Goal: Task Accomplishment & Management: Manage account settings

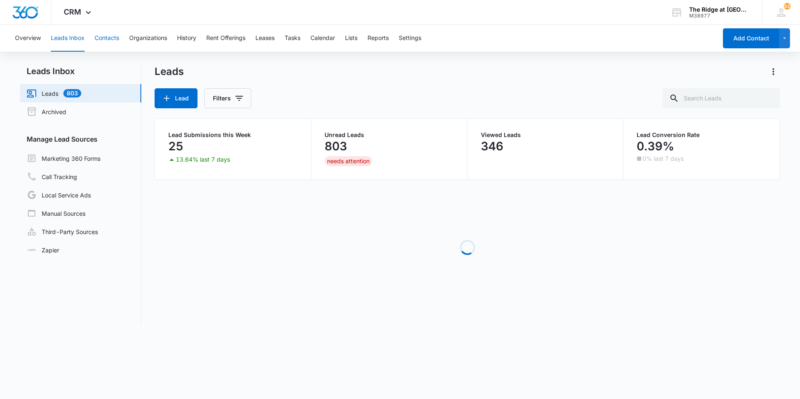
click at [117, 42] on button "Contacts" at bounding box center [107, 38] width 25 height 27
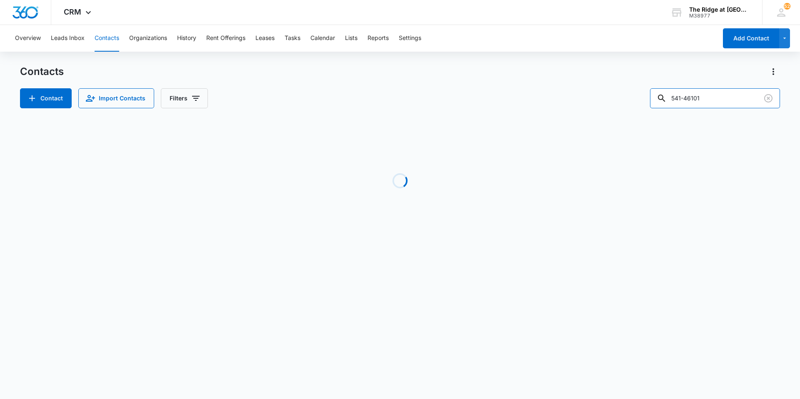
drag, startPoint x: 717, startPoint y: 97, endPoint x: 654, endPoint y: 98, distance: 62.5
click at [654, 98] on div "Contact Import Contacts Filters 541-46101" at bounding box center [400, 98] width 760 height 20
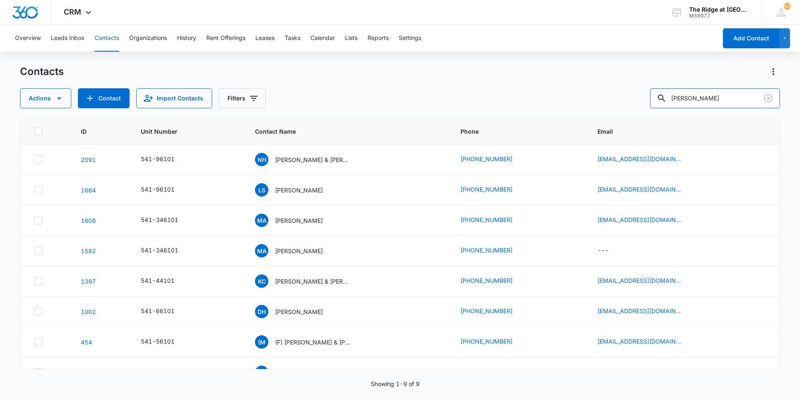
type input "[PERSON_NAME]"
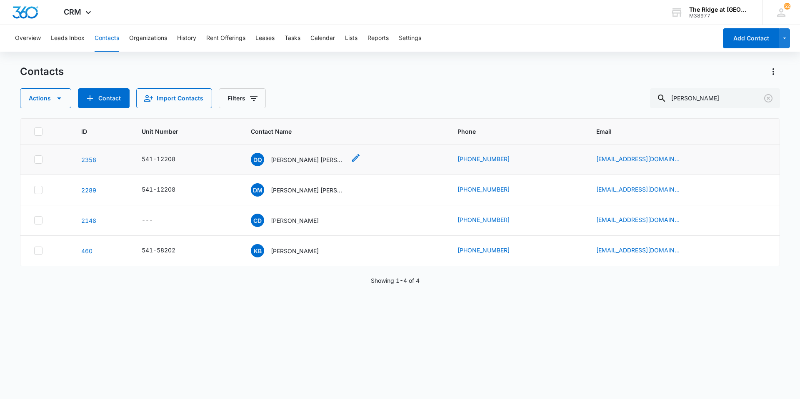
click at [300, 162] on p "[PERSON_NAME] [PERSON_NAME] [PERSON_NAME] [PERSON_NAME] [PERSON_NAME]" at bounding box center [308, 159] width 75 height 9
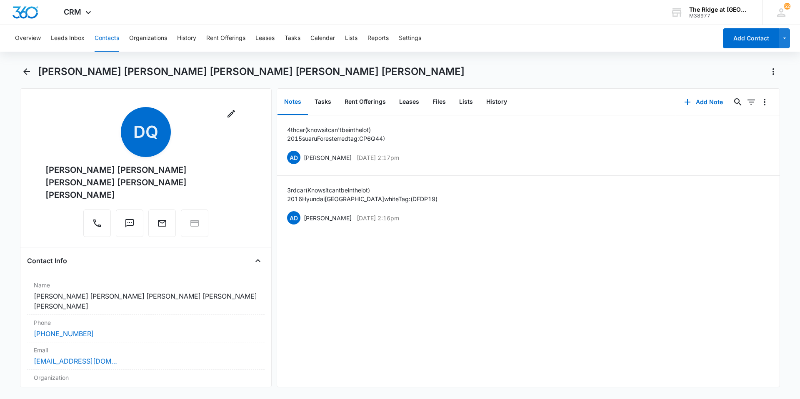
click at [96, 37] on button "Contacts" at bounding box center [107, 38] width 25 height 27
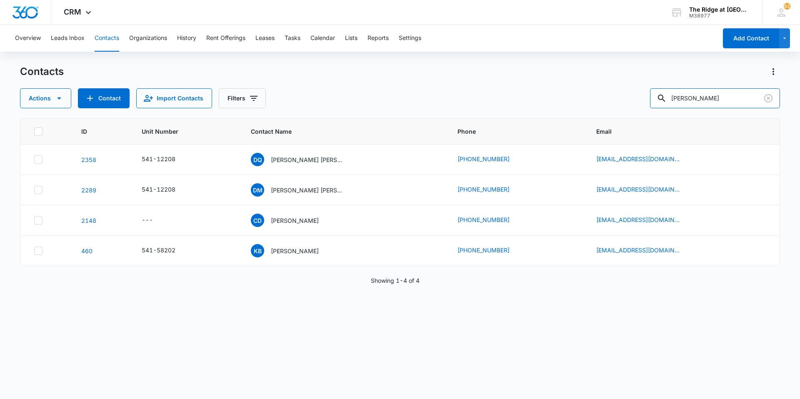
drag, startPoint x: 713, startPoint y: 99, endPoint x: 621, endPoint y: 100, distance: 91.7
click at [621, 100] on div "Actions Contact Import Contacts Filters [PERSON_NAME]" at bounding box center [400, 98] width 760 height 20
type input "[PERSON_NAME]"
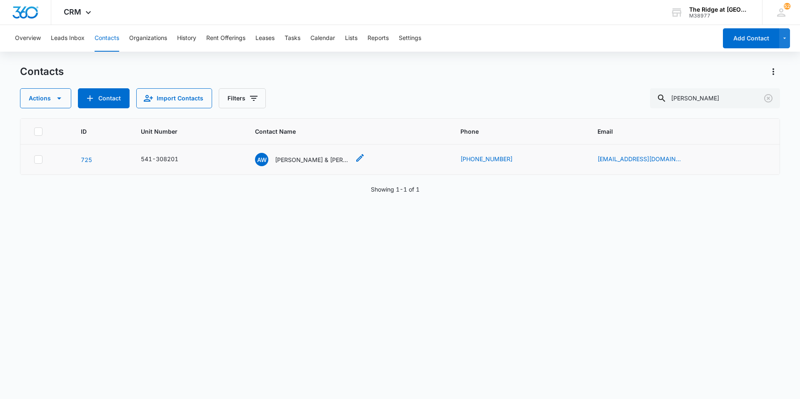
click at [315, 156] on p "[PERSON_NAME] & [PERSON_NAME]" at bounding box center [312, 159] width 75 height 9
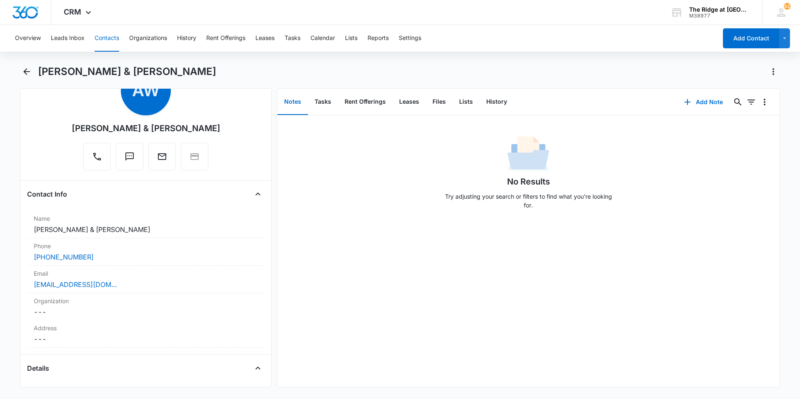
scroll to position [83, 0]
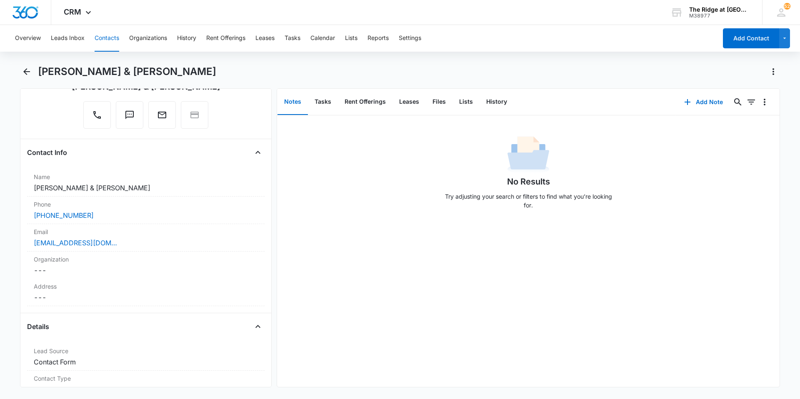
click at [106, 42] on button "Contacts" at bounding box center [107, 38] width 25 height 27
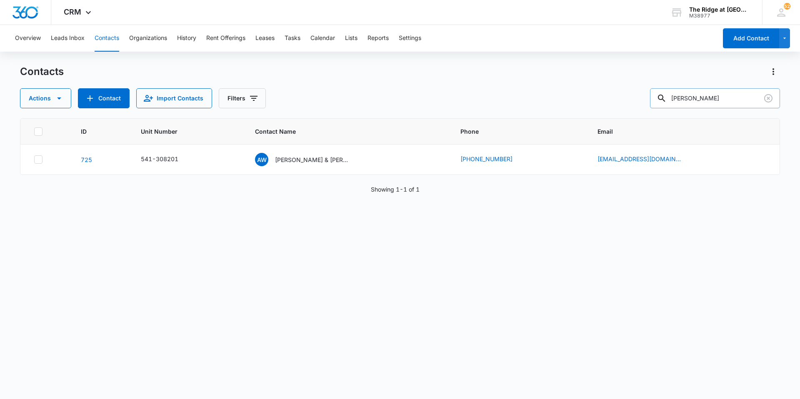
drag, startPoint x: 714, startPoint y: 100, endPoint x: 664, endPoint y: 103, distance: 49.7
click at [664, 103] on div "[PERSON_NAME]" at bounding box center [715, 98] width 130 height 20
type input "jacskon"
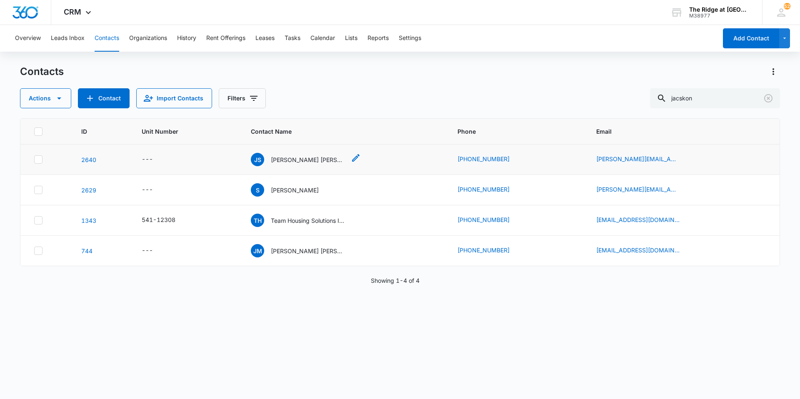
click at [298, 158] on p "[PERSON_NAME] [PERSON_NAME] & [PERSON_NAME]" at bounding box center [308, 159] width 75 height 9
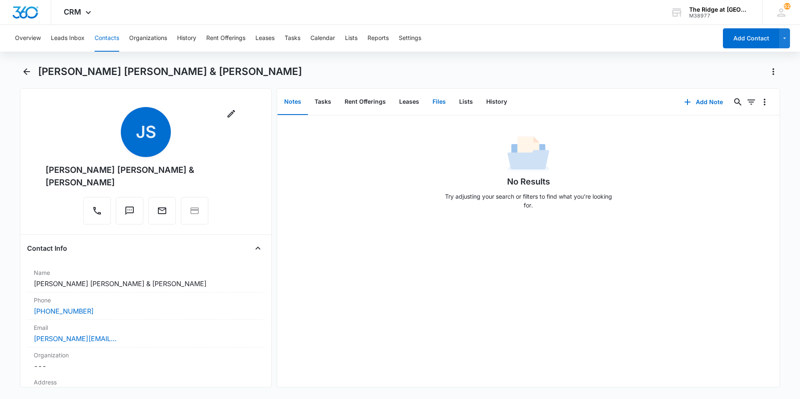
click at [437, 100] on button "Files" at bounding box center [439, 102] width 27 height 26
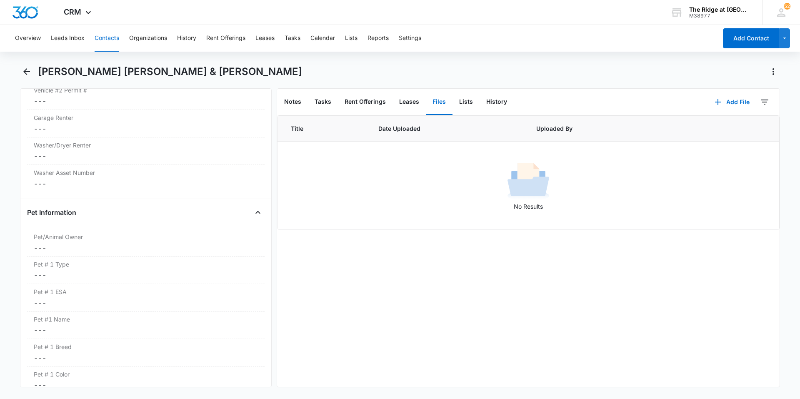
scroll to position [908, 0]
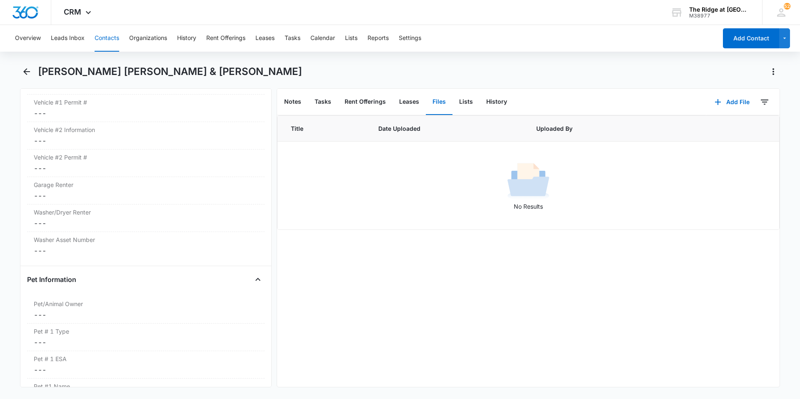
click at [104, 35] on button "Contacts" at bounding box center [107, 38] width 25 height 27
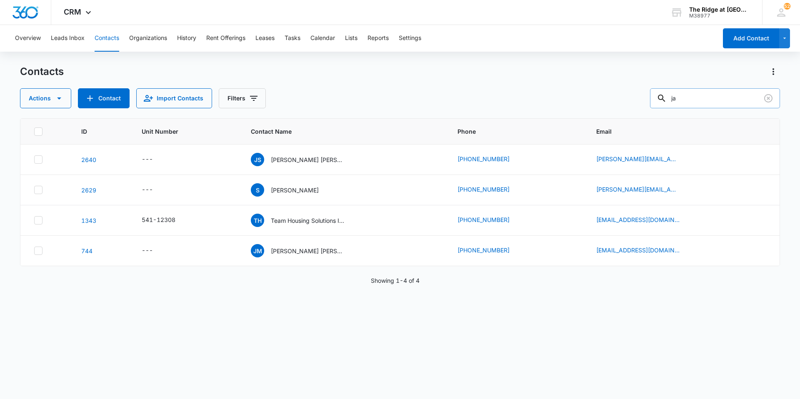
type input "j"
type input "savanah"
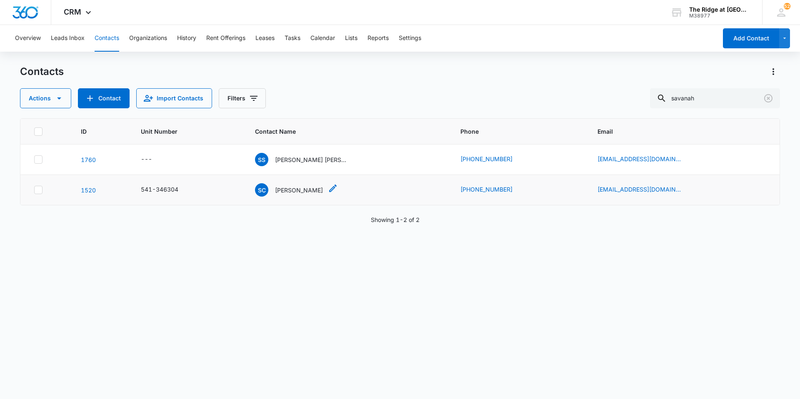
click at [323, 193] on p "[PERSON_NAME]" at bounding box center [299, 190] width 48 height 9
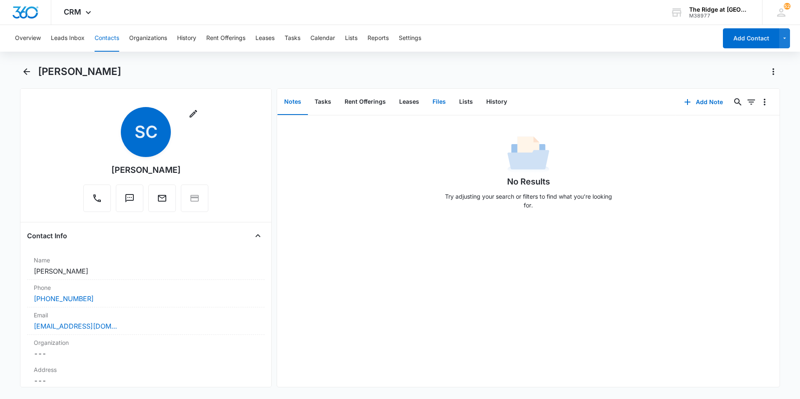
click at [438, 102] on button "Files" at bounding box center [439, 102] width 27 height 26
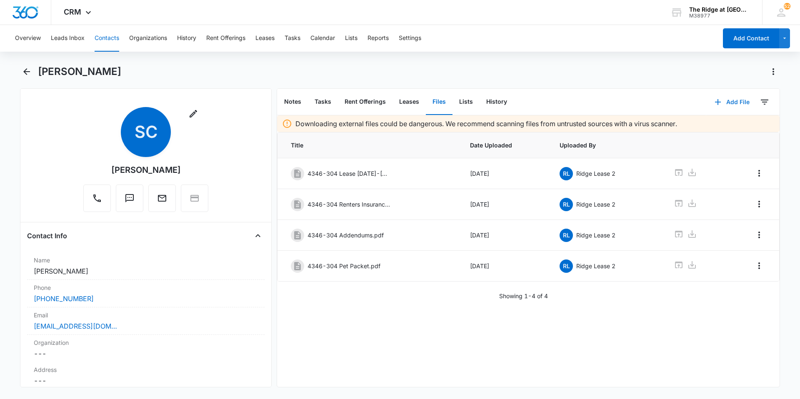
click at [732, 106] on button "Add File" at bounding box center [732, 102] width 52 height 20
click at [717, 130] on div "Upload Files" at bounding box center [720, 129] width 33 height 6
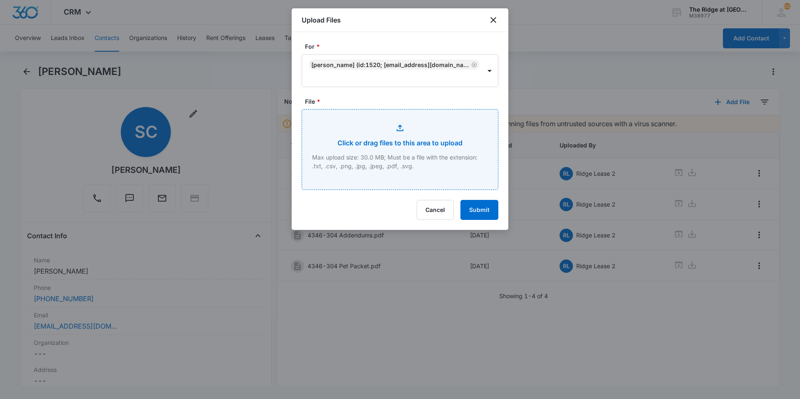
click at [433, 149] on input "File *" at bounding box center [400, 150] width 196 height 80
type input "C:\fakepath\4346-304 Renewal Lease.pdf"
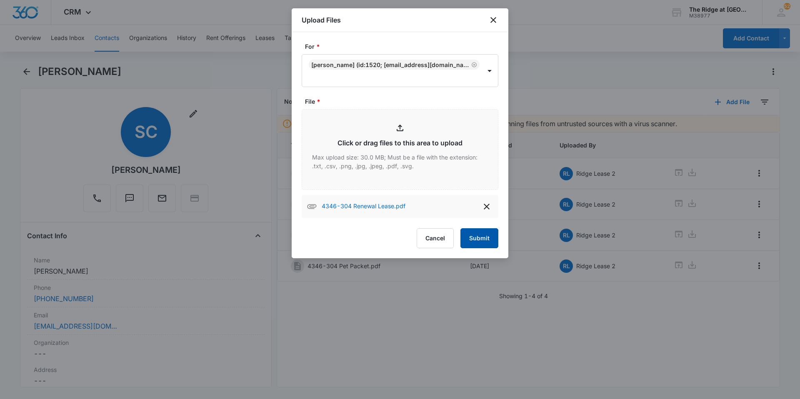
click at [484, 240] on button "Submit" at bounding box center [479, 238] width 38 height 20
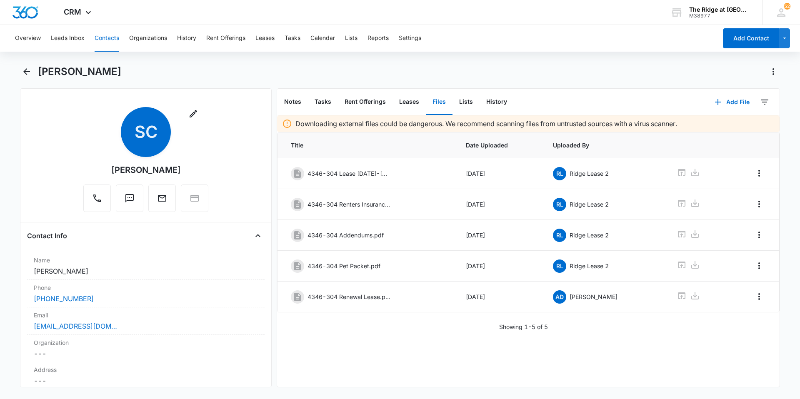
click at [105, 35] on button "Contacts" at bounding box center [107, 38] width 25 height 27
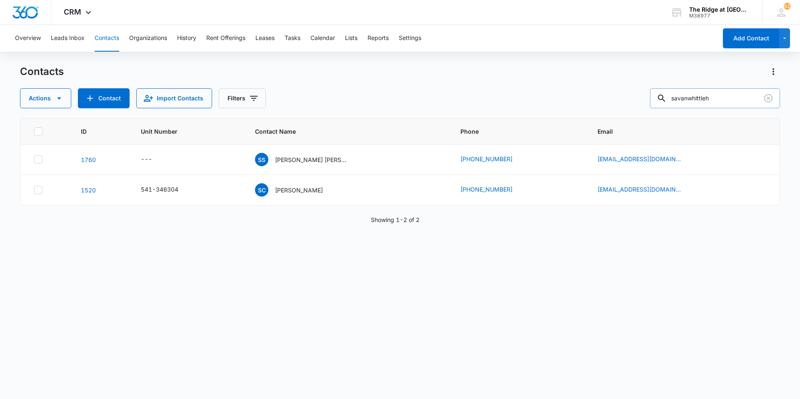
type input "savanwhittleh"
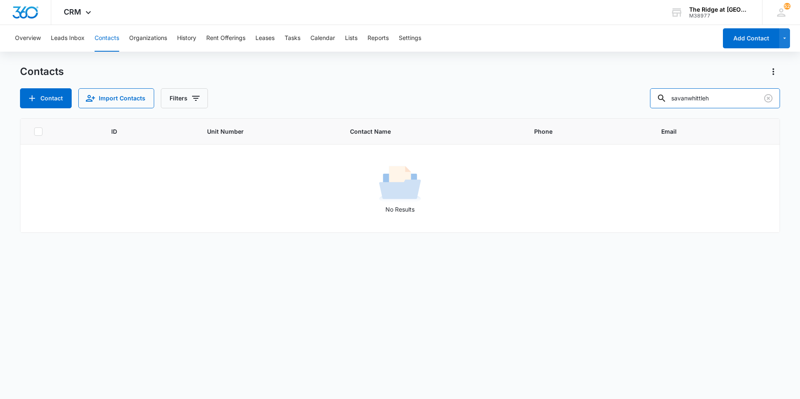
drag, startPoint x: 728, startPoint y: 94, endPoint x: 663, endPoint y: 111, distance: 67.5
click at [663, 111] on div "Contacts Contact Import Contacts Filters savanwhittleh ID Unit Number Contact N…" at bounding box center [400, 231] width 760 height 333
type input "[PERSON_NAME]"
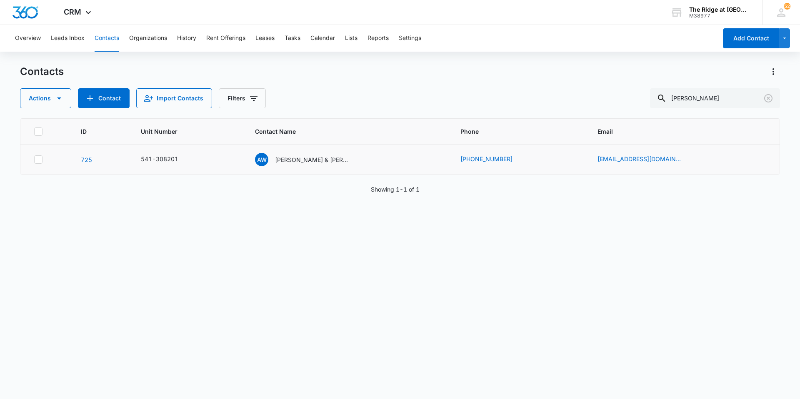
click at [340, 150] on td "AW [PERSON_NAME] & [PERSON_NAME]" at bounding box center [347, 160] width 205 height 30
click at [325, 154] on div "AW [PERSON_NAME] & [PERSON_NAME]" at bounding box center [302, 159] width 95 height 13
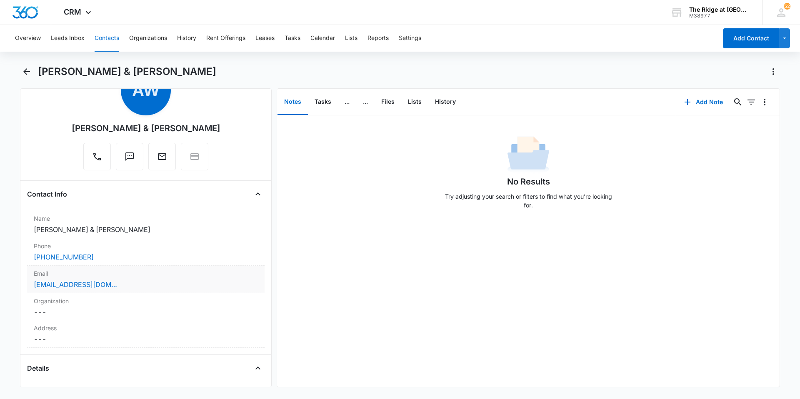
scroll to position [83, 0]
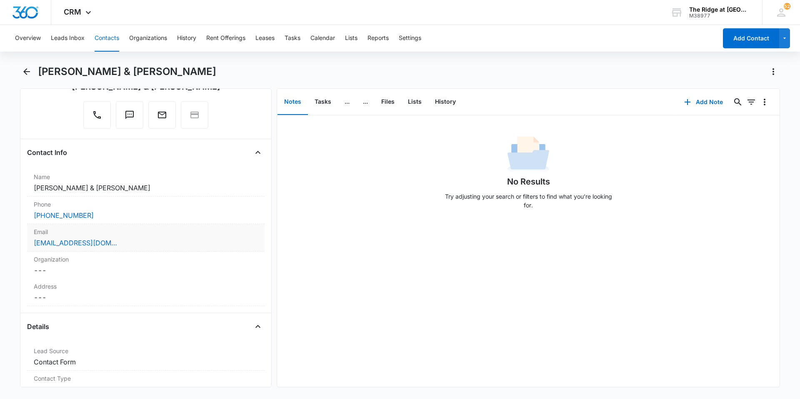
click at [103, 216] on div "[PHONE_NUMBER]" at bounding box center [146, 215] width 224 height 10
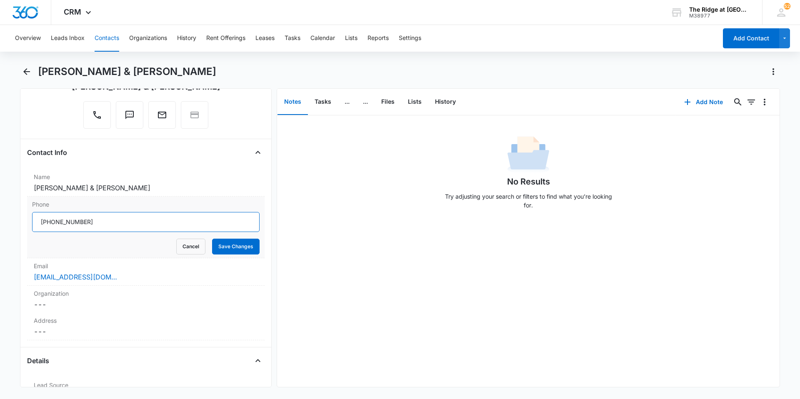
click at [107, 227] on input "Phone" at bounding box center [146, 222] width 228 height 20
click at [125, 224] on input "Phone" at bounding box center [146, 222] width 228 height 20
click at [148, 216] on input "Phone" at bounding box center [146, 222] width 228 height 20
type input "[PHONE_NUMBER]"
click at [190, 247] on button "Cancel" at bounding box center [190, 247] width 29 height 16
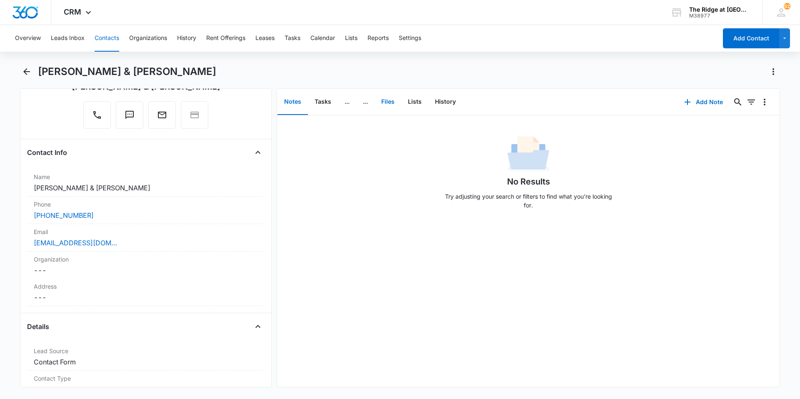
click at [388, 102] on button "Files" at bounding box center [388, 102] width 27 height 26
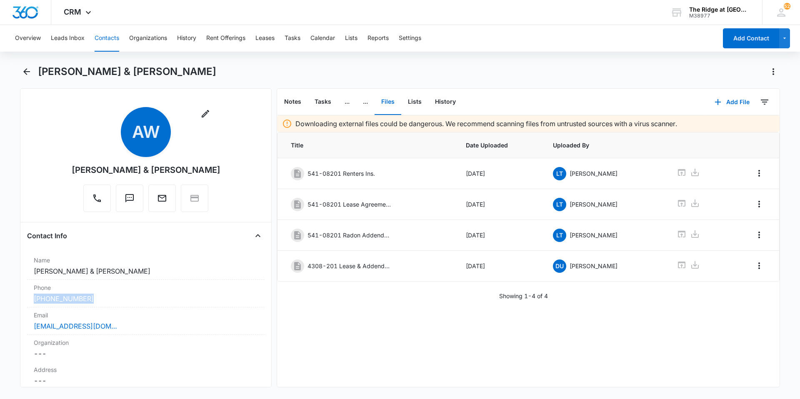
drag, startPoint x: 96, startPoint y: 298, endPoint x: 17, endPoint y: 304, distance: 79.0
click at [17, 304] on main "[PERSON_NAME] & [PERSON_NAME] Remove AW [PERSON_NAME] & [PERSON_NAME] Contact I…" at bounding box center [400, 231] width 800 height 333
click at [150, 303] on div "[PHONE_NUMBER]" at bounding box center [146, 299] width 224 height 10
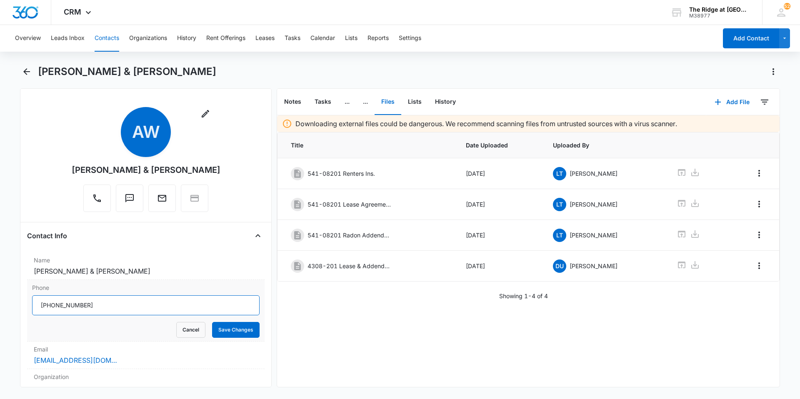
click at [78, 303] on input "Phone" at bounding box center [146, 305] width 228 height 20
drag, startPoint x: 96, startPoint y: 307, endPoint x: 40, endPoint y: 310, distance: 56.8
click at [30, 318] on div "Phone Cancel Save Changes" at bounding box center [146, 311] width 238 height 62
type input "[PHONE_NUMBER]"
click at [232, 333] on button "Save Changes" at bounding box center [236, 330] width 48 height 16
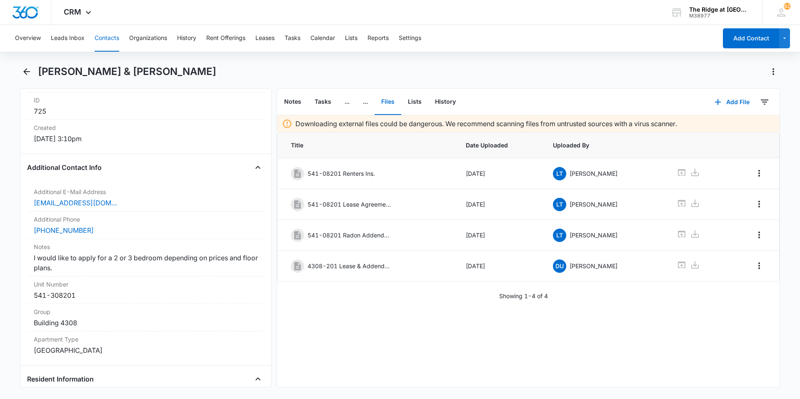
scroll to position [508, 0]
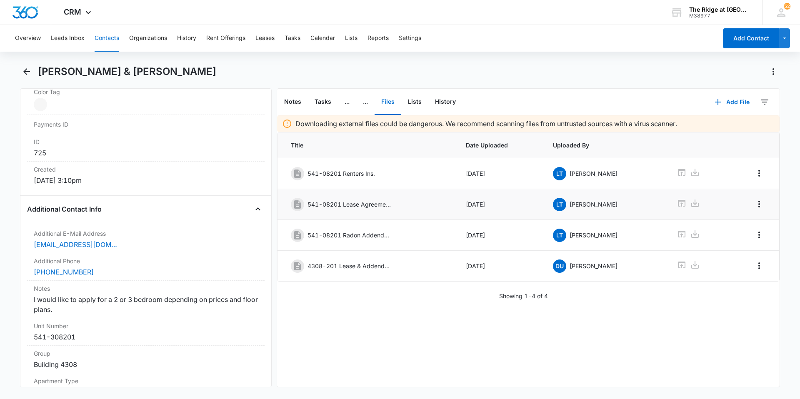
click at [366, 203] on p "541-08201 Lease Agreement" at bounding box center [349, 204] width 83 height 9
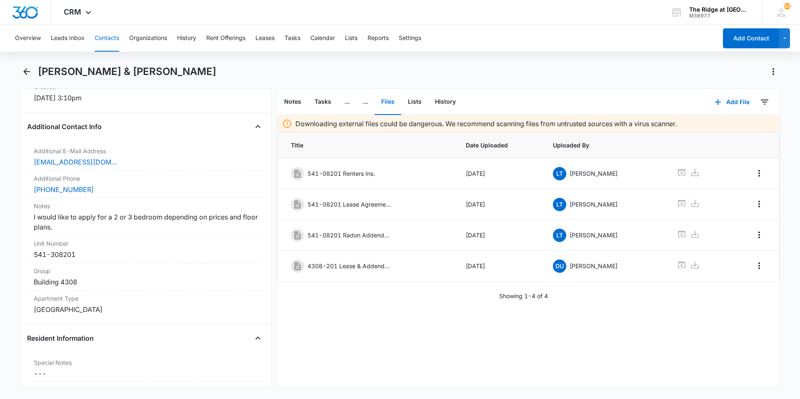
scroll to position [591, 0]
click at [103, 188] on div "[PHONE_NUMBER]" at bounding box center [146, 189] width 224 height 10
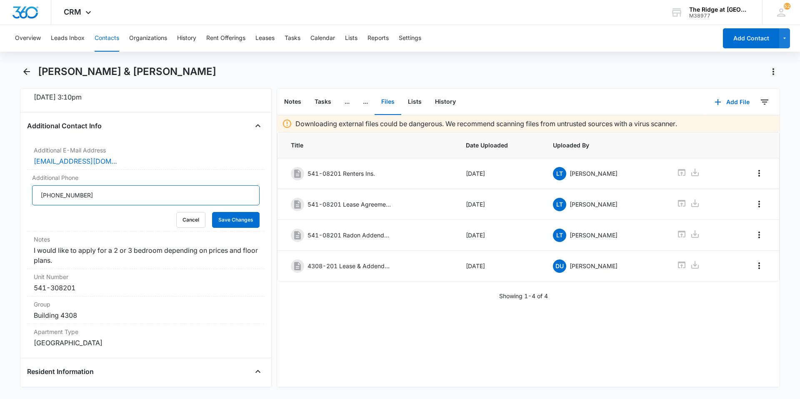
drag, startPoint x: 88, startPoint y: 199, endPoint x: 2, endPoint y: 194, distance: 86.8
click at [2, 194] on main "[PERSON_NAME] & [PERSON_NAME] Remove AW [PERSON_NAME] & [PERSON_NAME] Contact I…" at bounding box center [400, 231] width 800 height 333
click at [119, 197] on input "Additional Phone" at bounding box center [146, 195] width 228 height 20
type input "[PHONE_NUMBER]"
click at [231, 221] on button "Save Changes" at bounding box center [236, 220] width 48 height 16
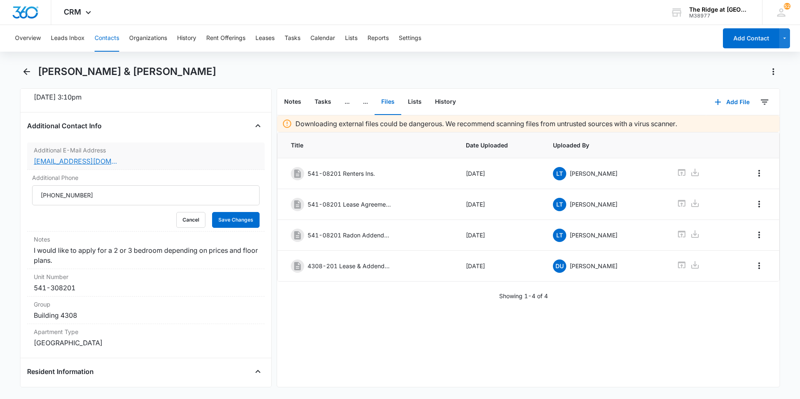
click at [85, 159] on link "[EMAIL_ADDRESS][DOMAIN_NAME]" at bounding box center [75, 161] width 83 height 10
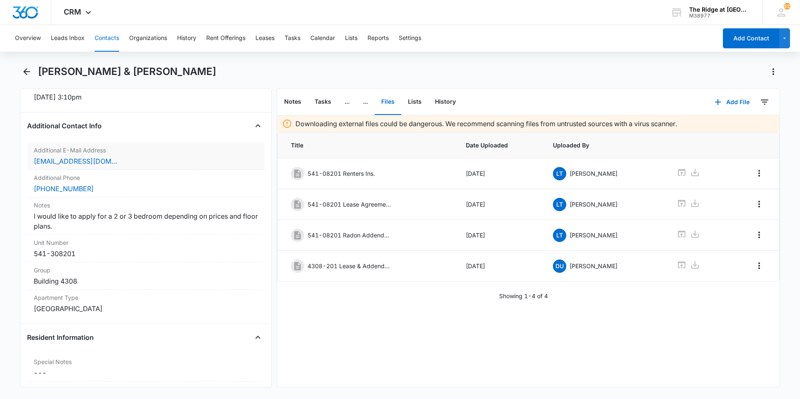
click at [152, 160] on div "[EMAIL_ADDRESS][DOMAIN_NAME]" at bounding box center [146, 161] width 224 height 10
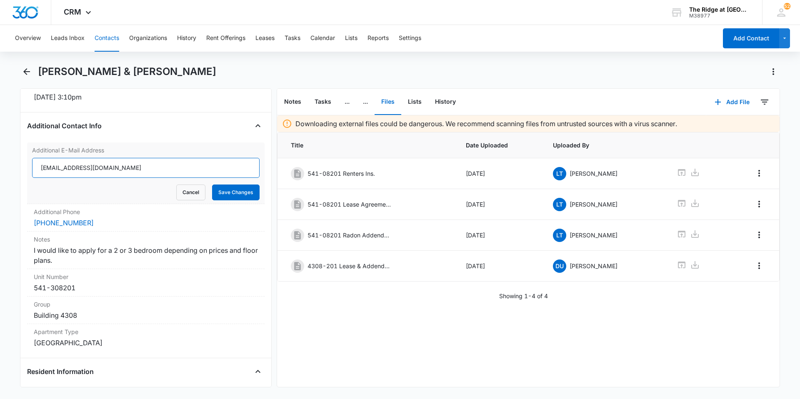
drag, startPoint x: 125, startPoint y: 169, endPoint x: 33, endPoint y: 164, distance: 93.0
click at [33, 164] on input "[EMAIL_ADDRESS][DOMAIN_NAME]" at bounding box center [146, 168] width 228 height 20
click at [132, 191] on div "Cancel Save Changes" at bounding box center [146, 193] width 228 height 16
click at [222, 194] on button "Save Changes" at bounding box center [236, 193] width 48 height 16
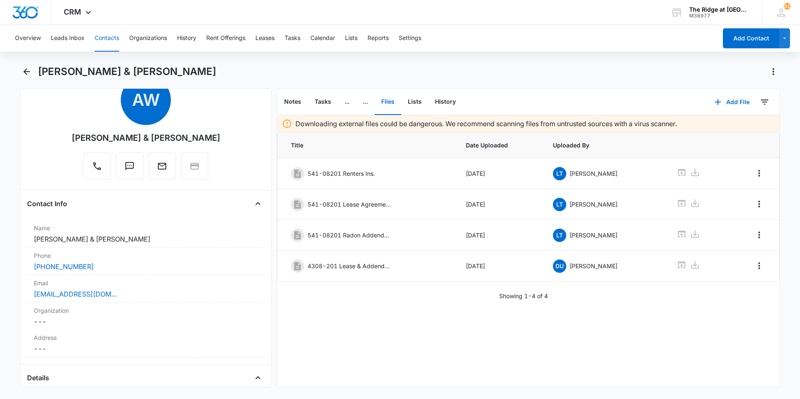
scroll to position [8, 0]
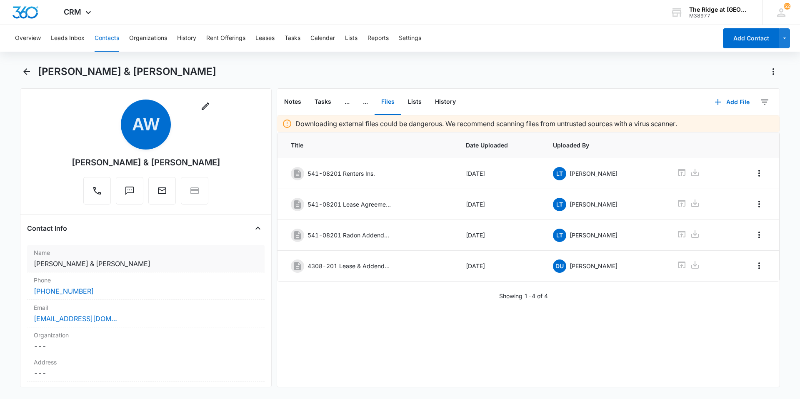
click at [143, 265] on dd "Cancel Save Changes [PERSON_NAME] & [PERSON_NAME]" at bounding box center [146, 264] width 224 height 10
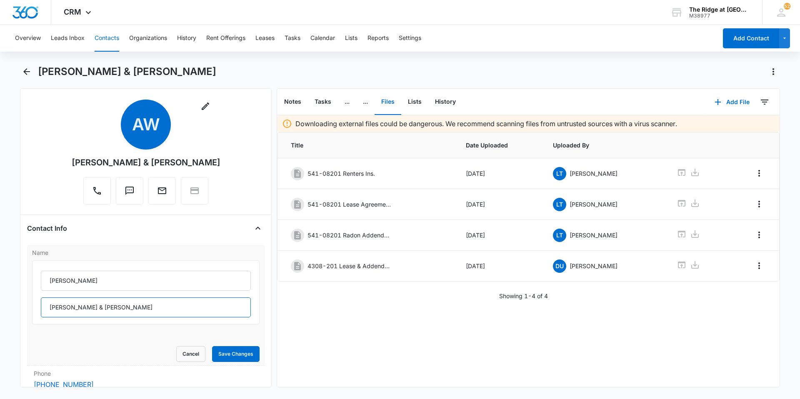
drag, startPoint x: 138, startPoint y: 308, endPoint x: 120, endPoint y: 315, distance: 19.0
click at [120, 315] on input "[PERSON_NAME] & [PERSON_NAME]" at bounding box center [146, 308] width 210 height 20
click at [121, 313] on input "[PERSON_NAME] & [PERSON_NAME]" at bounding box center [146, 308] width 210 height 20
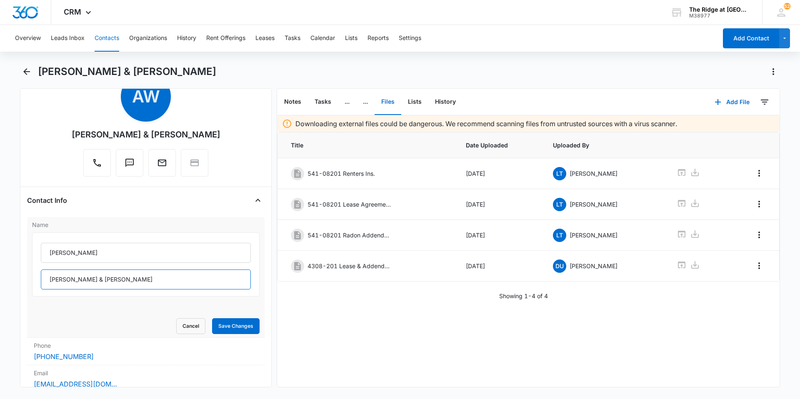
scroll to position [91, 0]
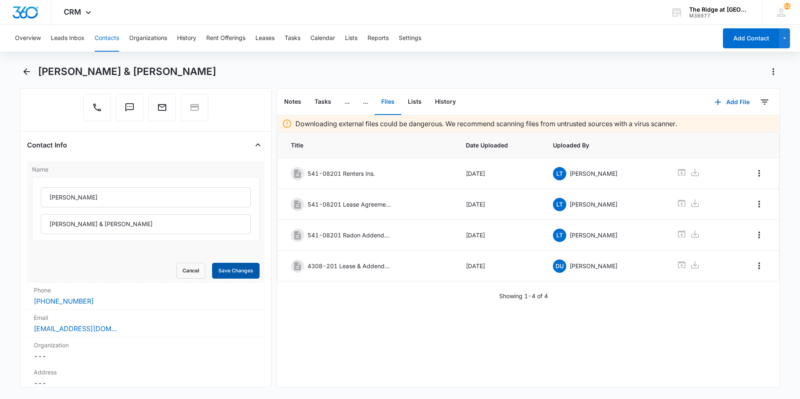
click at [225, 268] on button "Save Changes" at bounding box center [236, 271] width 48 height 16
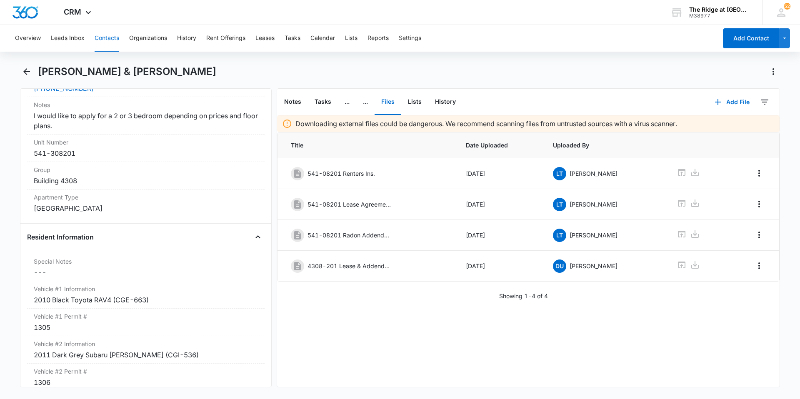
scroll to position [706, 0]
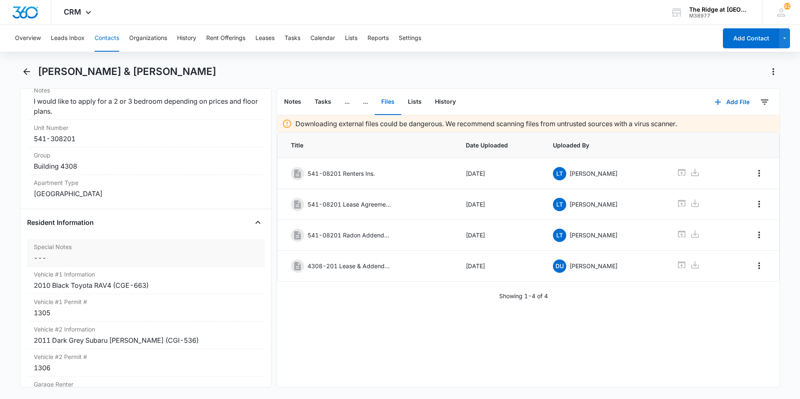
click at [71, 253] on dd "Cancel Save Changes ---" at bounding box center [146, 258] width 224 height 10
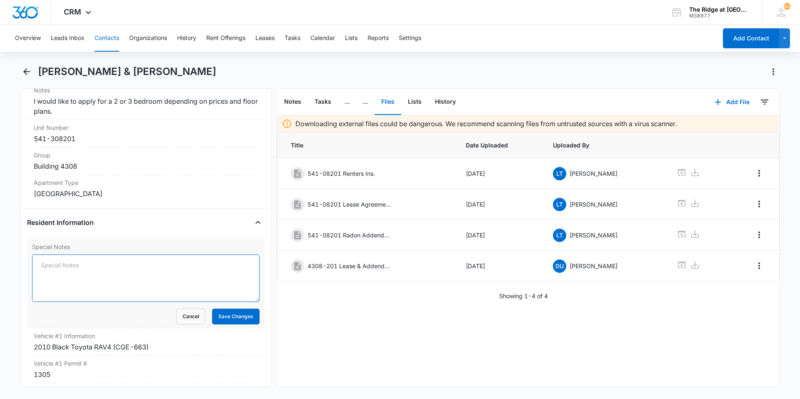
click at [80, 265] on textarea "Special Notes" at bounding box center [146, 279] width 228 height 48
type textarea "M"
click at [186, 319] on button "Cancel" at bounding box center [190, 317] width 29 height 16
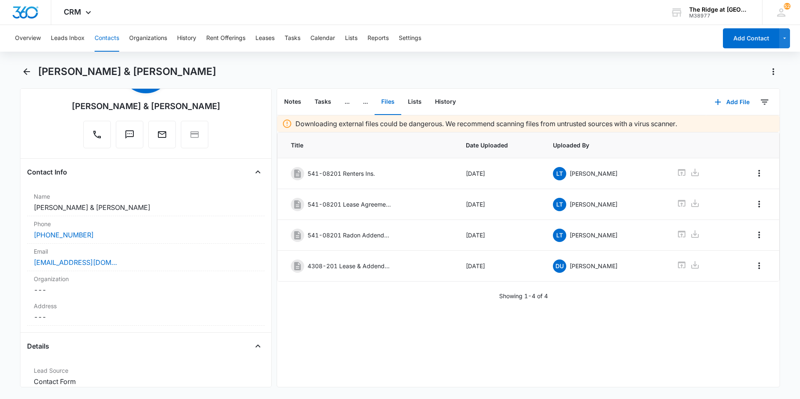
scroll to position [0, 0]
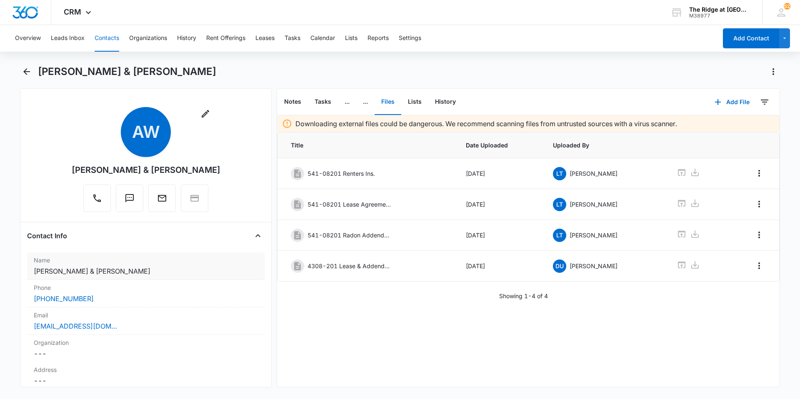
click at [157, 258] on label "Name" at bounding box center [146, 260] width 224 height 9
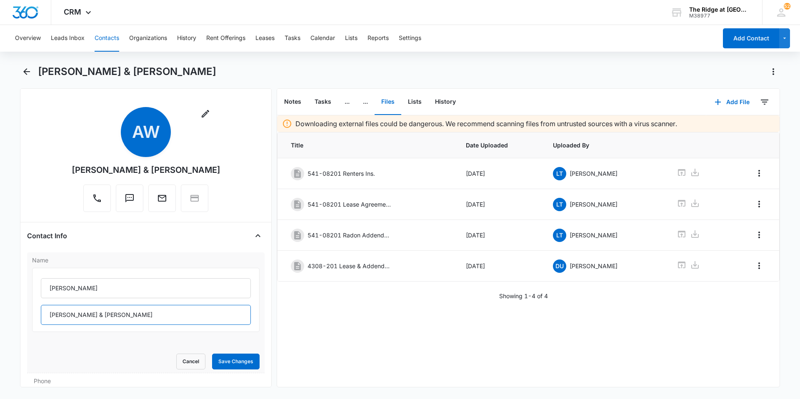
drag, startPoint x: 114, startPoint y: 317, endPoint x: 71, endPoint y: 317, distance: 42.9
click at [71, 317] on input "[PERSON_NAME] & [PERSON_NAME]" at bounding box center [146, 315] width 210 height 20
type input "[PERSON_NAME]"
click at [237, 363] on button "Save Changes" at bounding box center [236, 362] width 48 height 16
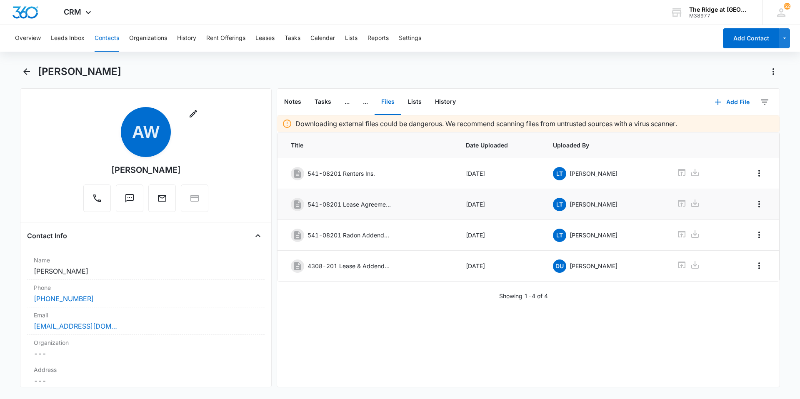
click at [389, 205] on p "541-08201 Lease Agreement" at bounding box center [349, 204] width 83 height 9
click at [400, 205] on div "541-08201 Lease Agreement" at bounding box center [367, 204] width 152 height 13
click at [403, 205] on div "541-08201 Lease Agreement" at bounding box center [367, 204] width 152 height 13
click at [135, 271] on dd "Cancel Save Changes [PERSON_NAME]" at bounding box center [146, 271] width 224 height 10
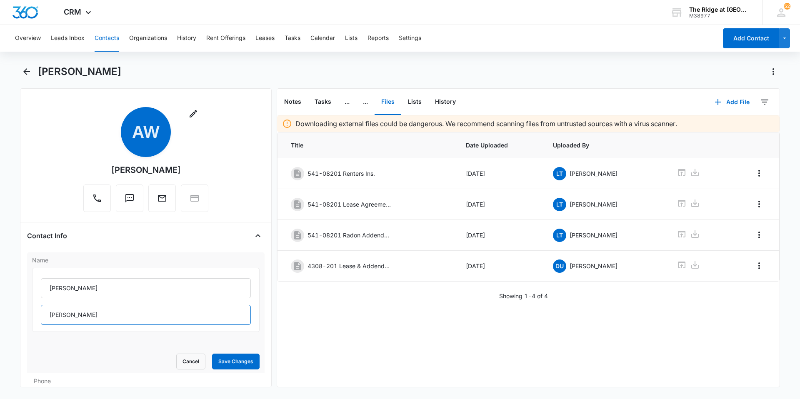
click at [87, 316] on input "[PERSON_NAME]" at bounding box center [146, 315] width 210 height 20
type input "[PERSON_NAME] & [PERSON_NAME]"
click at [233, 361] on button "Save Changes" at bounding box center [236, 362] width 48 height 16
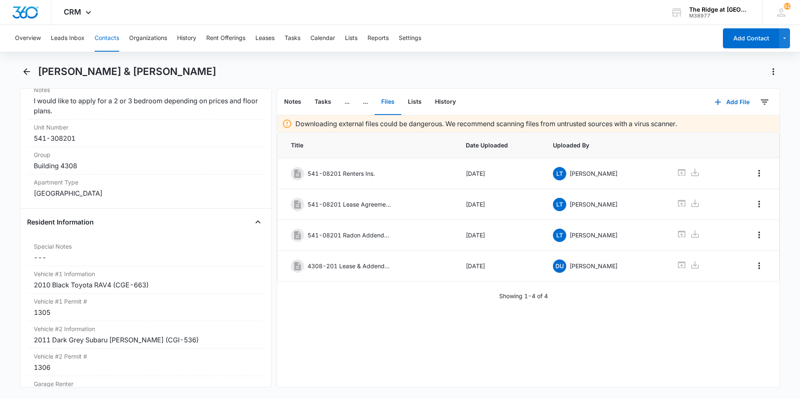
scroll to position [708, 0]
click at [90, 254] on dd "Cancel Save Changes ---" at bounding box center [146, 255] width 224 height 10
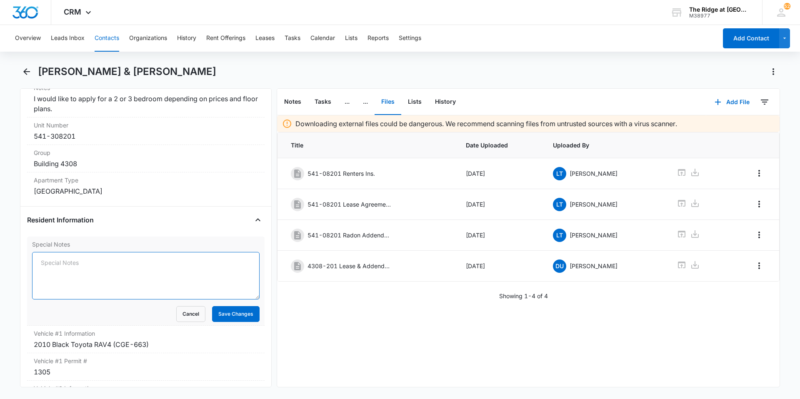
click at [85, 265] on textarea "Special Notes" at bounding box center [146, 276] width 228 height 48
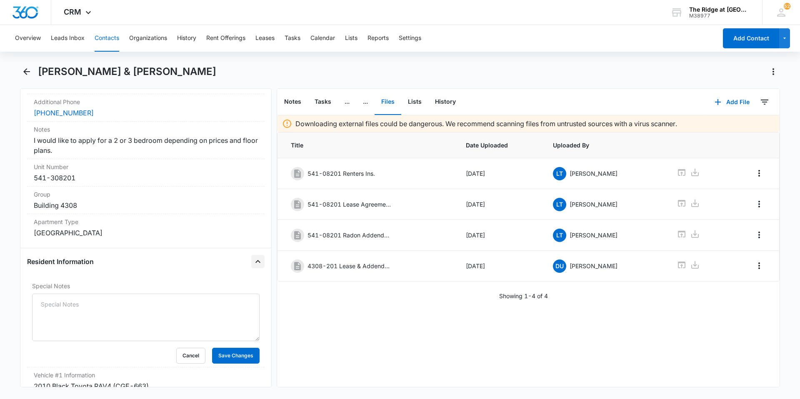
click at [253, 260] on icon "Close" at bounding box center [258, 262] width 10 height 10
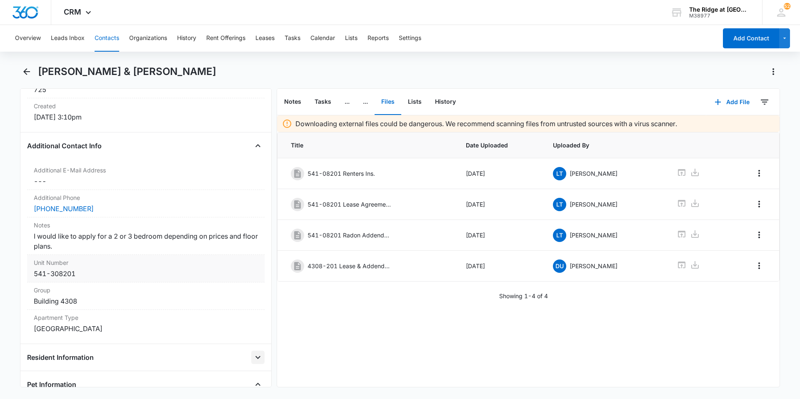
scroll to position [583, 0]
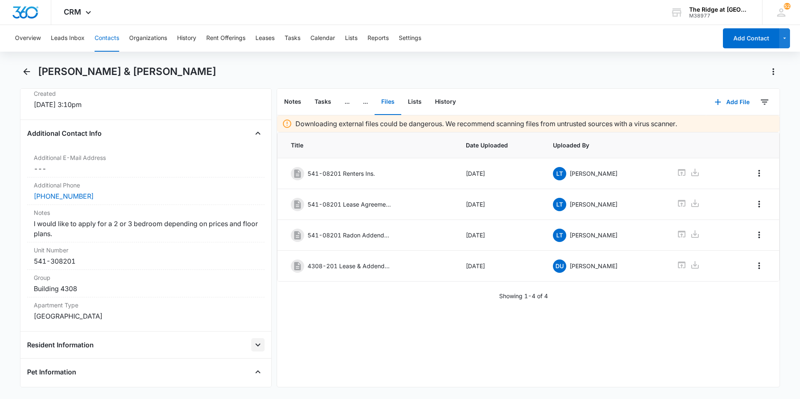
click at [165, 346] on div "Resident Information" at bounding box center [146, 344] width 238 height 13
click at [105, 188] on label "Additional Phone" at bounding box center [146, 185] width 224 height 9
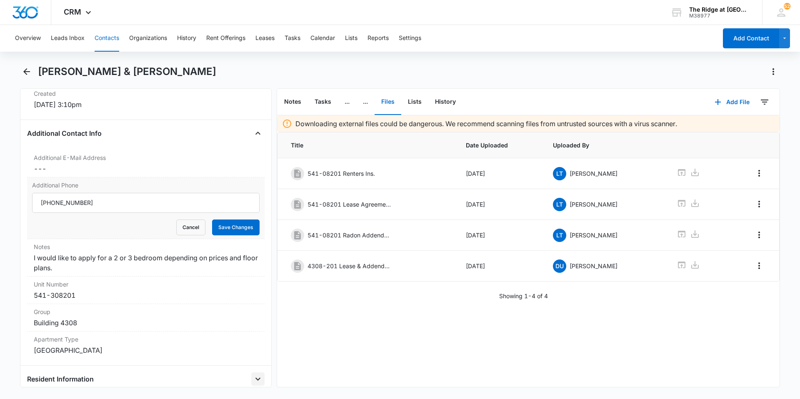
scroll to position [0, 0]
type input "[PHONE_NUMBER]"
click at [223, 223] on button "Save Changes" at bounding box center [236, 228] width 48 height 16
click at [88, 263] on div "I would like to apply for a 2 or 3 bedroom depending on prices and floor plans." at bounding box center [146, 263] width 224 height 20
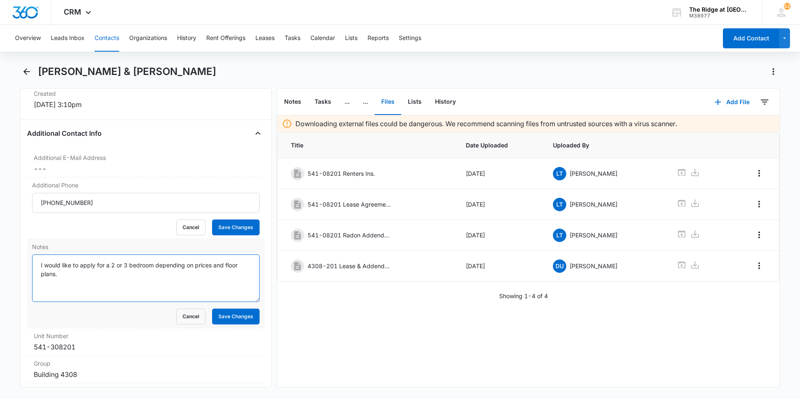
drag, startPoint x: 74, startPoint y: 279, endPoint x: 41, endPoint y: 255, distance: 40.9
click at [41, 255] on textarea "I would like to apply for a 2 or 3 bedroom depending on prices and floor plans." at bounding box center [146, 279] width 228 height 48
type textarea "\"
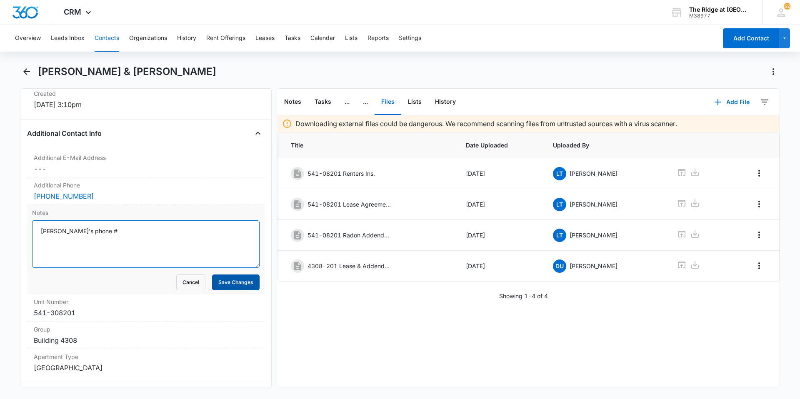
type textarea "[PERSON_NAME]'s phone #"
click at [227, 283] on button "Save Changes" at bounding box center [236, 283] width 48 height 16
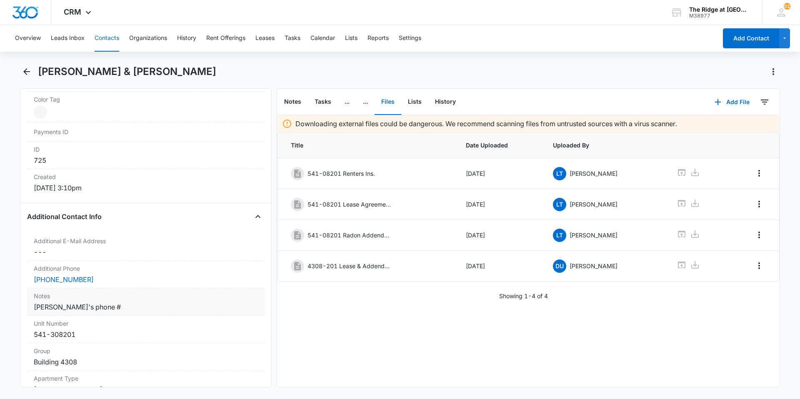
scroll to position [583, 0]
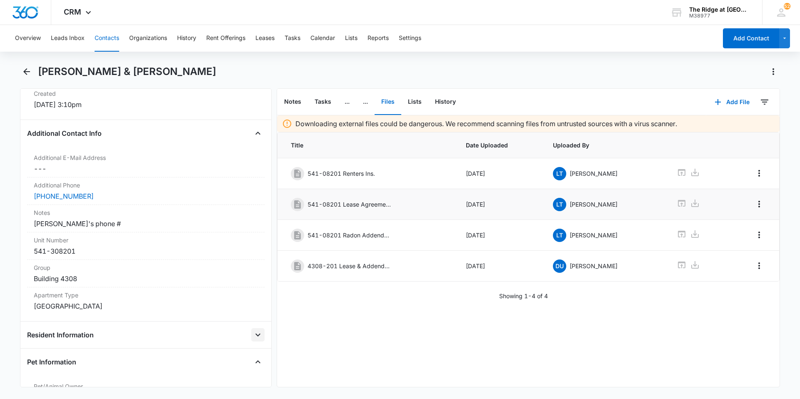
click at [405, 201] on div "541-08201 Lease Agreement" at bounding box center [367, 204] width 152 height 13
click at [691, 204] on icon at bounding box center [695, 204] width 8 height 8
click at [748, 41] on button "Add Contact" at bounding box center [751, 38] width 56 height 20
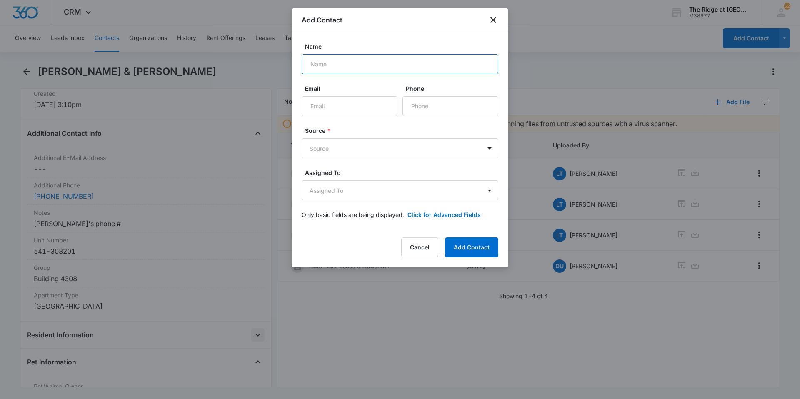
click at [360, 65] on input "Name" at bounding box center [400, 64] width 197 height 20
click at [493, 15] on div "Add Contact" at bounding box center [400, 20] width 217 height 24
click at [495, 19] on icon "close" at bounding box center [493, 20] width 6 height 6
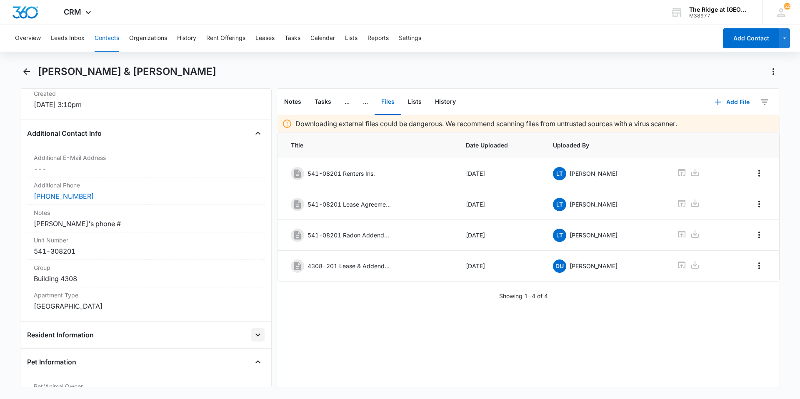
click at [105, 36] on button "Contacts" at bounding box center [107, 38] width 25 height 27
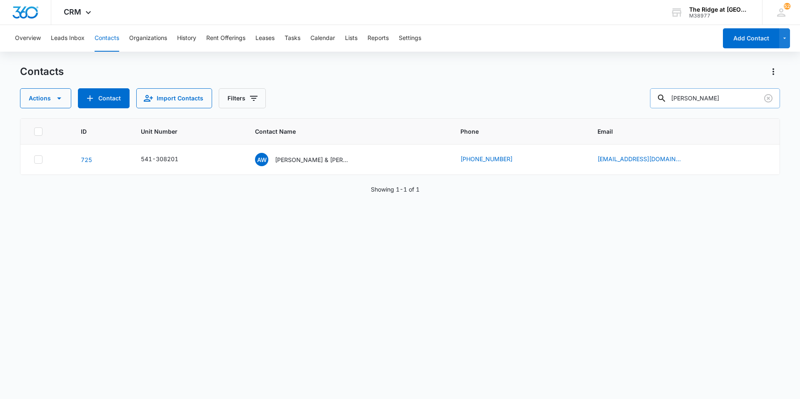
click at [704, 98] on input "[PERSON_NAME]" at bounding box center [715, 98] width 130 height 20
type input "w"
type input "[PERSON_NAME]"
click at [325, 158] on p "[PERSON_NAME] & [PERSON_NAME]" at bounding box center [308, 159] width 75 height 9
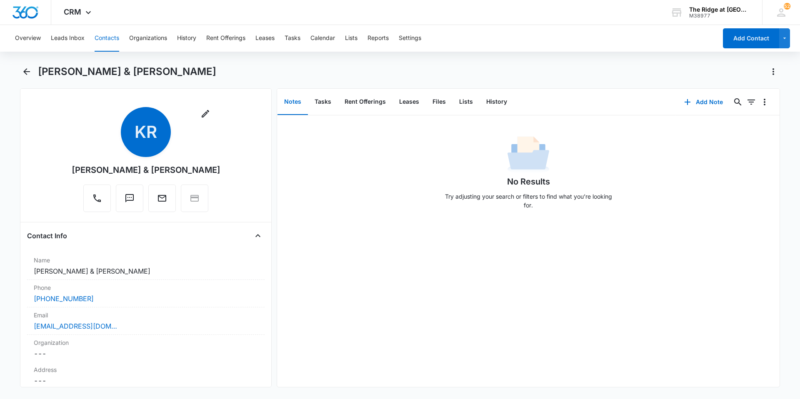
click at [108, 38] on button "Contacts" at bounding box center [107, 38] width 25 height 27
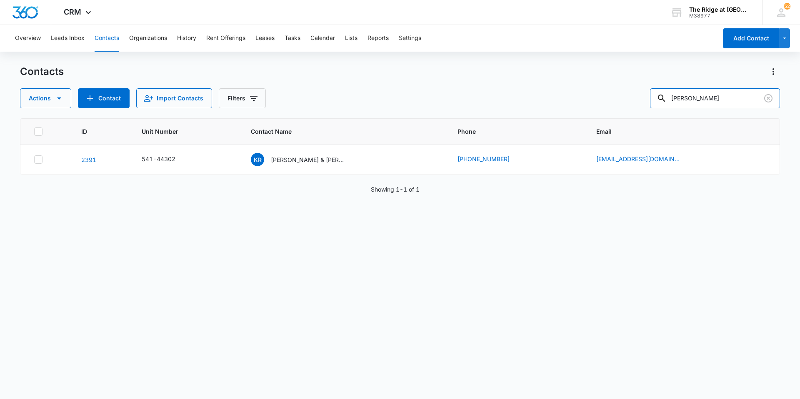
drag, startPoint x: 700, startPoint y: 97, endPoint x: 668, endPoint y: 112, distance: 35.4
click at [668, 112] on div "Contacts Actions Contact Import Contacts Filters [PERSON_NAME] ID Unit Number C…" at bounding box center [400, 231] width 760 height 333
type input "[PERSON_NAME]"
click at [334, 160] on p "[PERSON_NAME] & [PERSON_NAME]" at bounding box center [312, 159] width 75 height 9
